Goal: Task Accomplishment & Management: Manage account settings

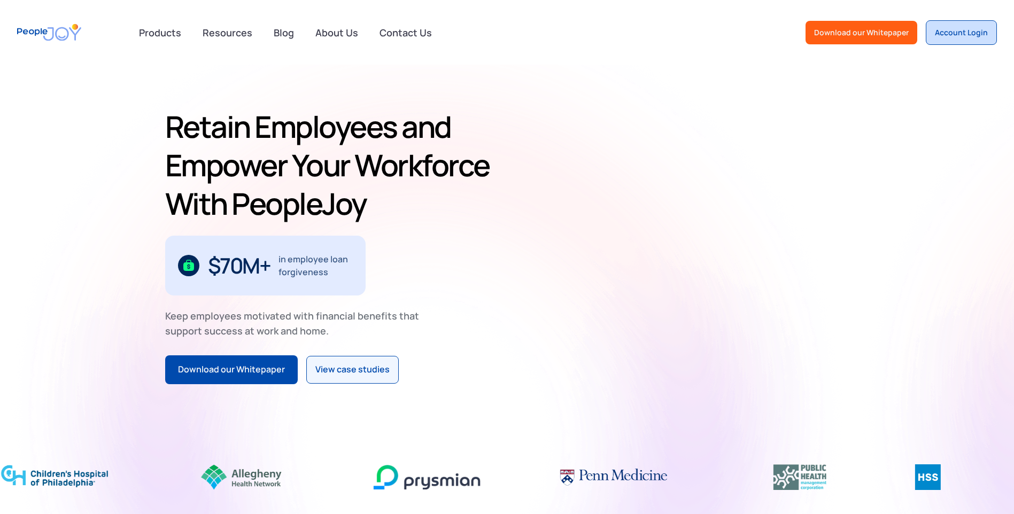
click at [940, 40] on link "Account Login" at bounding box center [961, 32] width 71 height 25
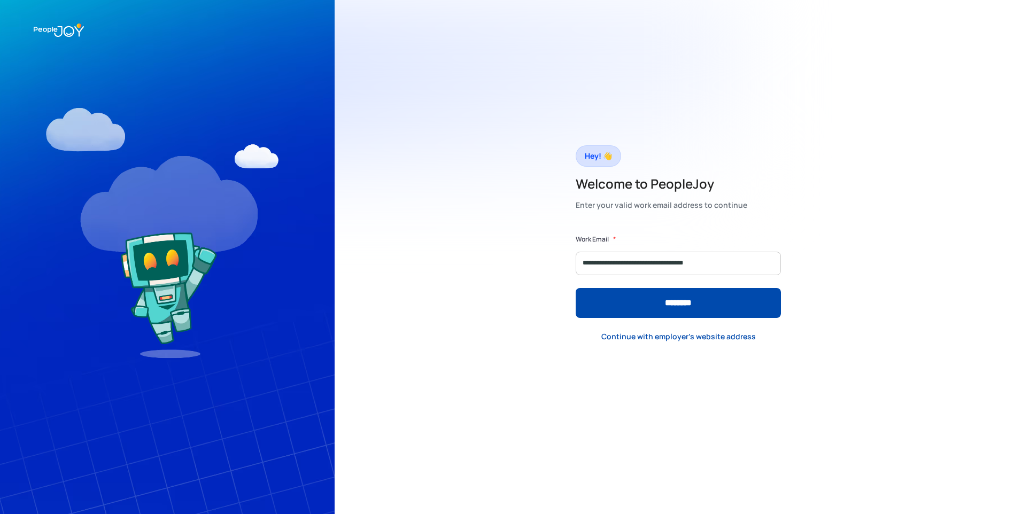
type input "**********"
click at [576, 288] on input "********" at bounding box center [678, 303] width 205 height 30
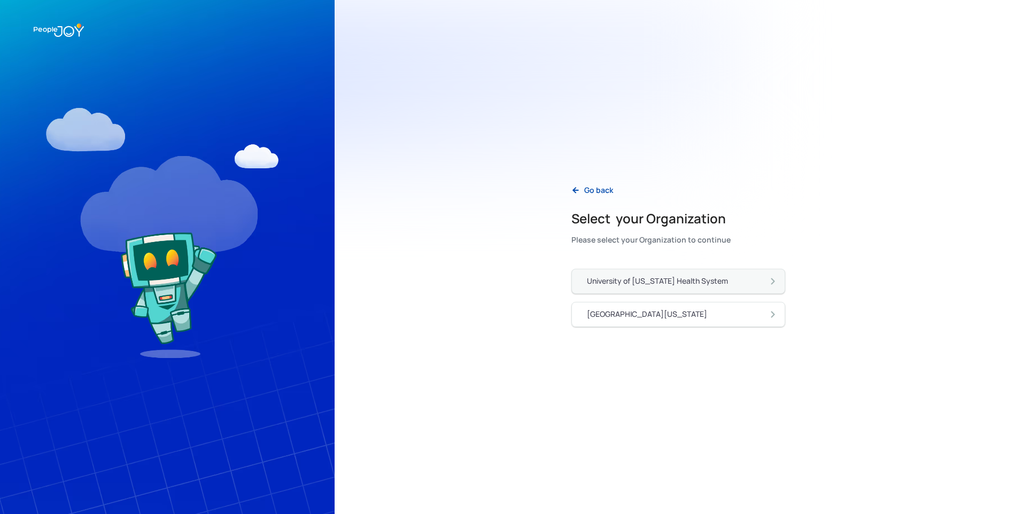
click at [672, 283] on div "University of Pennsylvania Health System" at bounding box center [657, 281] width 141 height 11
